Goal: Check status

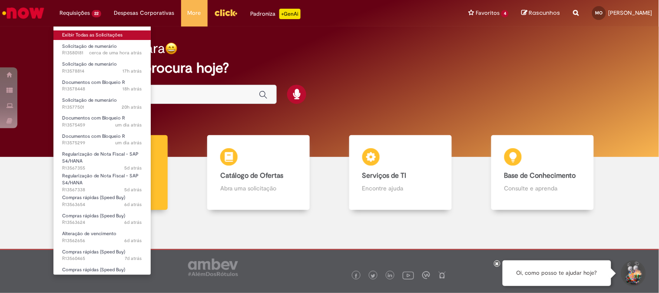
click at [84, 33] on link "Exibir Todas as Solicitações" at bounding box center [101, 35] width 97 height 10
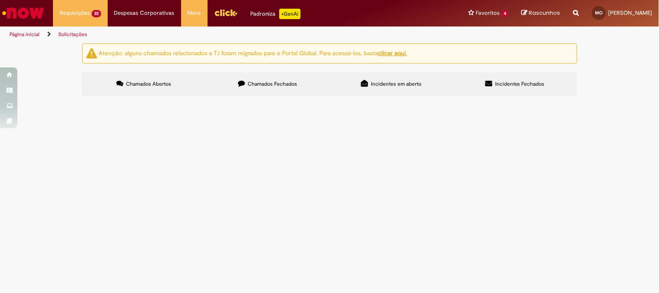
click at [0, 0] on span "Solicitação de numerário" at bounding box center [0, 0] width 0 height 0
click at [0, 0] on span "R13577501" at bounding box center [0, 0] width 0 height 0
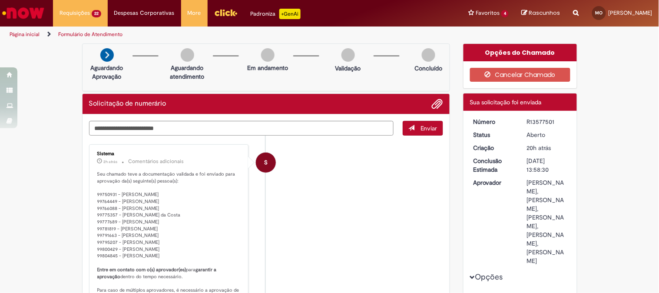
drag, startPoint x: 551, startPoint y: 120, endPoint x: 522, endPoint y: 122, distance: 29.6
click at [522, 122] on dd "R13577501" at bounding box center [546, 121] width 53 height 9
copy div "R13577501"
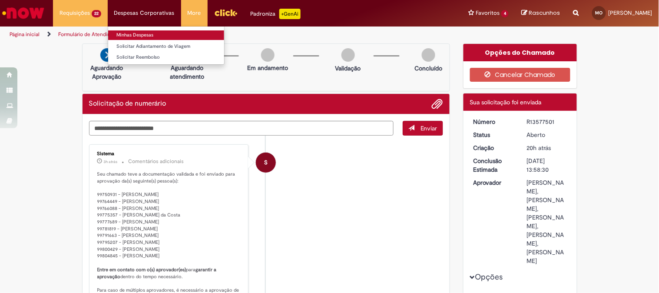
click at [141, 35] on link "Minhas Despesas" at bounding box center [166, 35] width 116 height 10
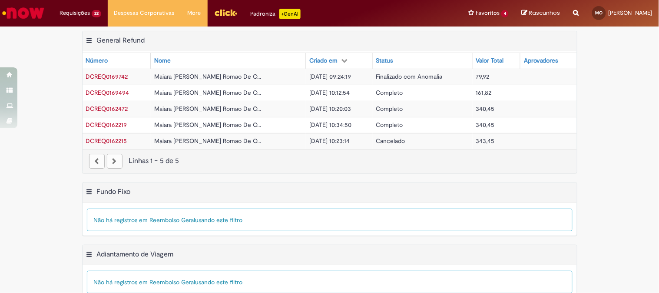
click at [105, 107] on span "DCREQ0162472" at bounding box center [107, 109] width 42 height 8
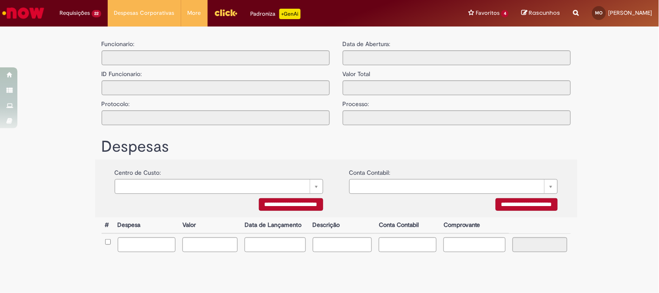
type input "**********"
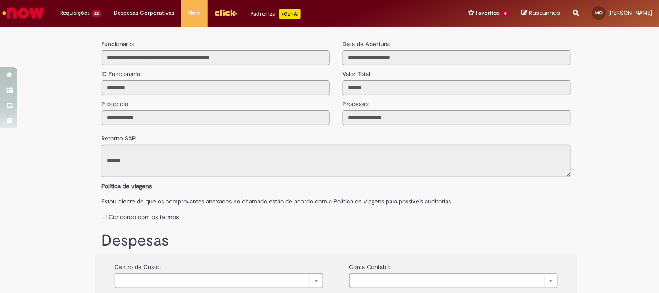
scroll to position [3, 0]
